Goal: Task Accomplishment & Management: Use online tool/utility

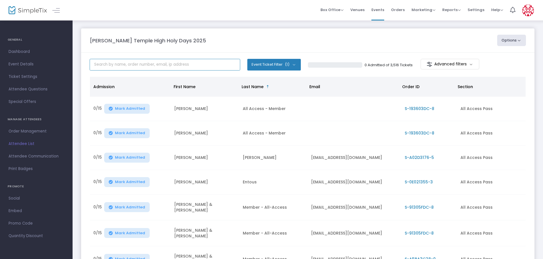
click at [137, 65] on input "text" at bounding box center [165, 65] width 150 height 12
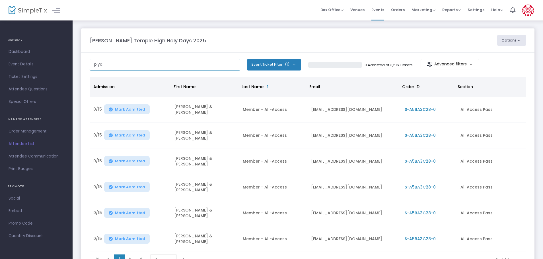
type input "plya"
click at [411, 110] on span "S-A5BA3C28-0" at bounding box center [419, 110] width 31 height 6
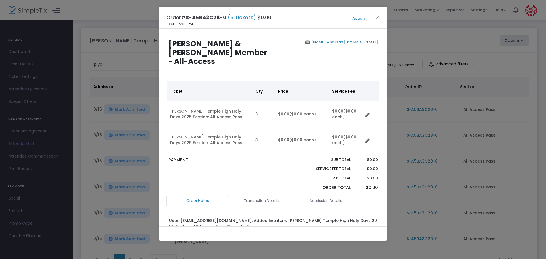
click at [358, 17] on button "Action" at bounding box center [360, 18] width 34 height 6
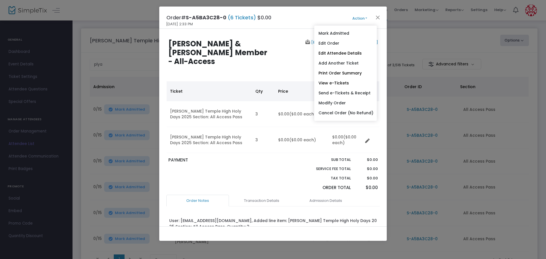
click at [350, 93] on link "Send e-Tickets & Receipt" at bounding box center [345, 93] width 63 height 10
type input "[EMAIL_ADDRESS][DOMAIN_NAME]"
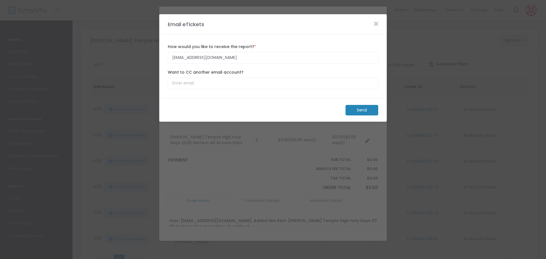
click at [355, 113] on m-button "Send" at bounding box center [362, 110] width 33 height 11
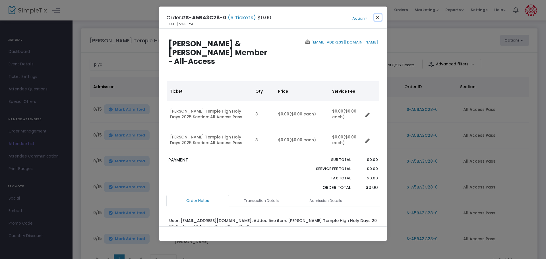
click at [378, 16] on button "Close" at bounding box center [377, 17] width 7 height 7
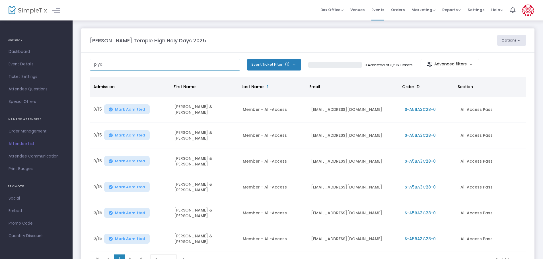
click at [124, 62] on input "plya" at bounding box center [165, 65] width 150 height 12
